Goal: Register for event/course

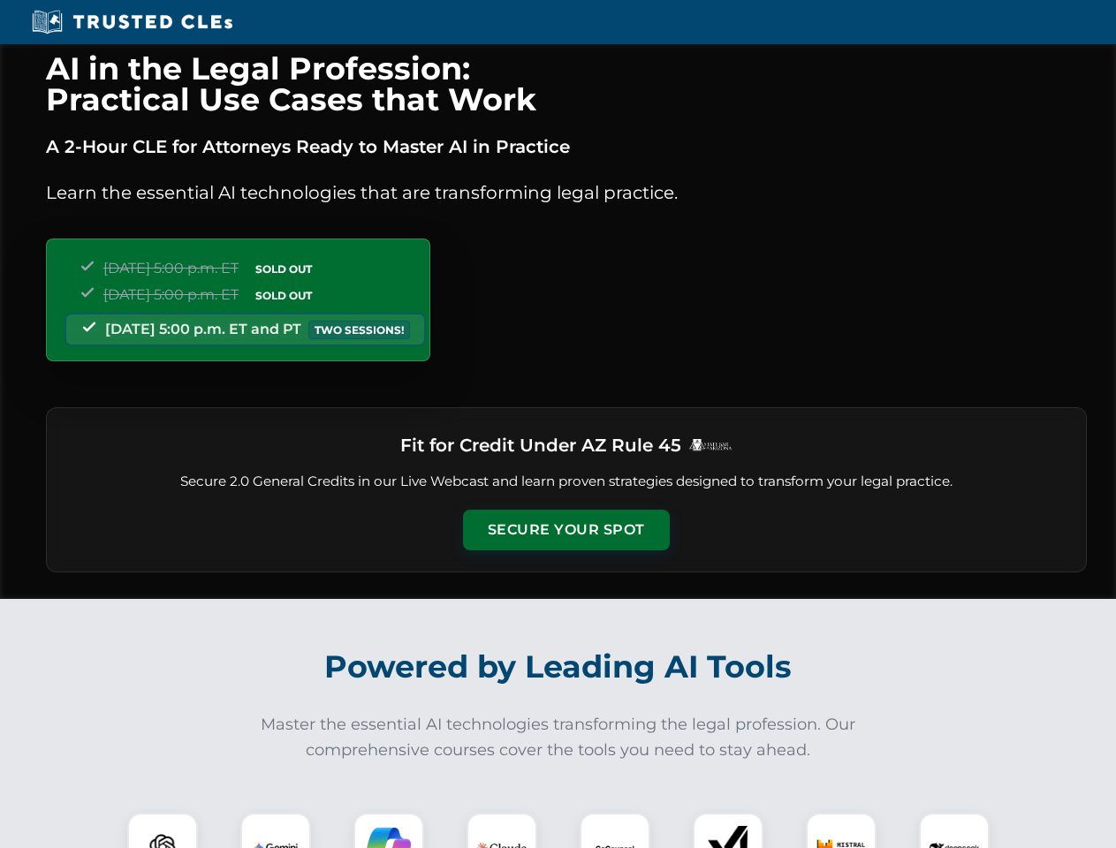
click at [565, 530] on button "Secure Your Spot" at bounding box center [566, 530] width 207 height 41
